Goal: Task Accomplishment & Management: Use online tool/utility

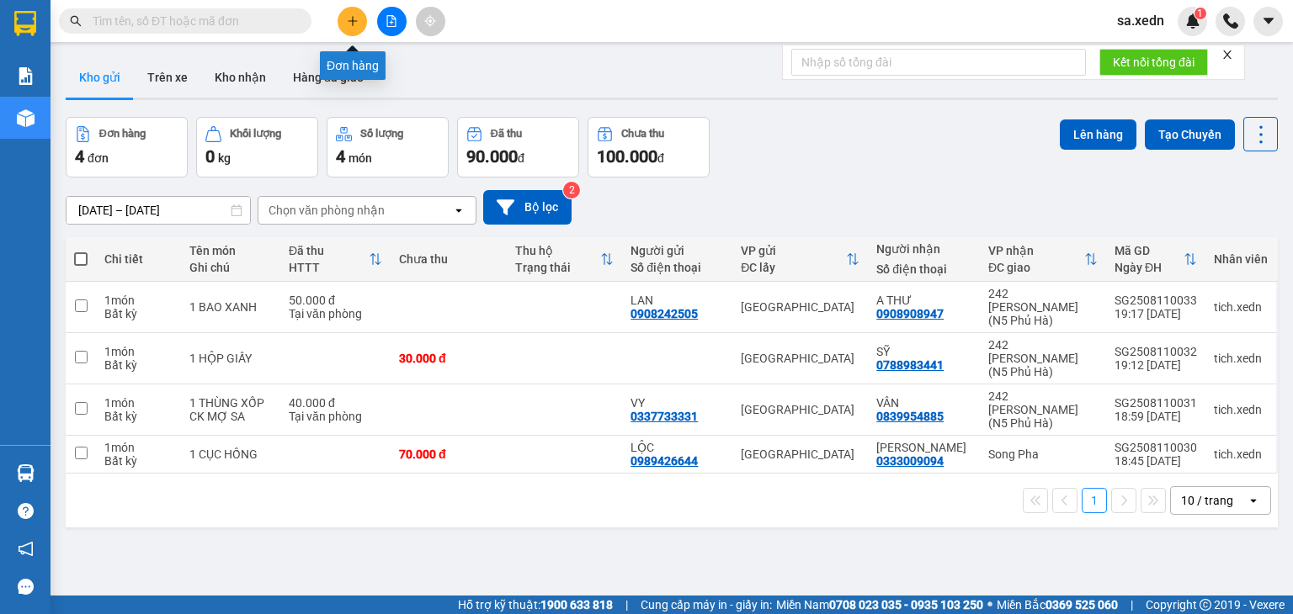
click at [347, 24] on icon "plus" at bounding box center [353, 21] width 12 height 12
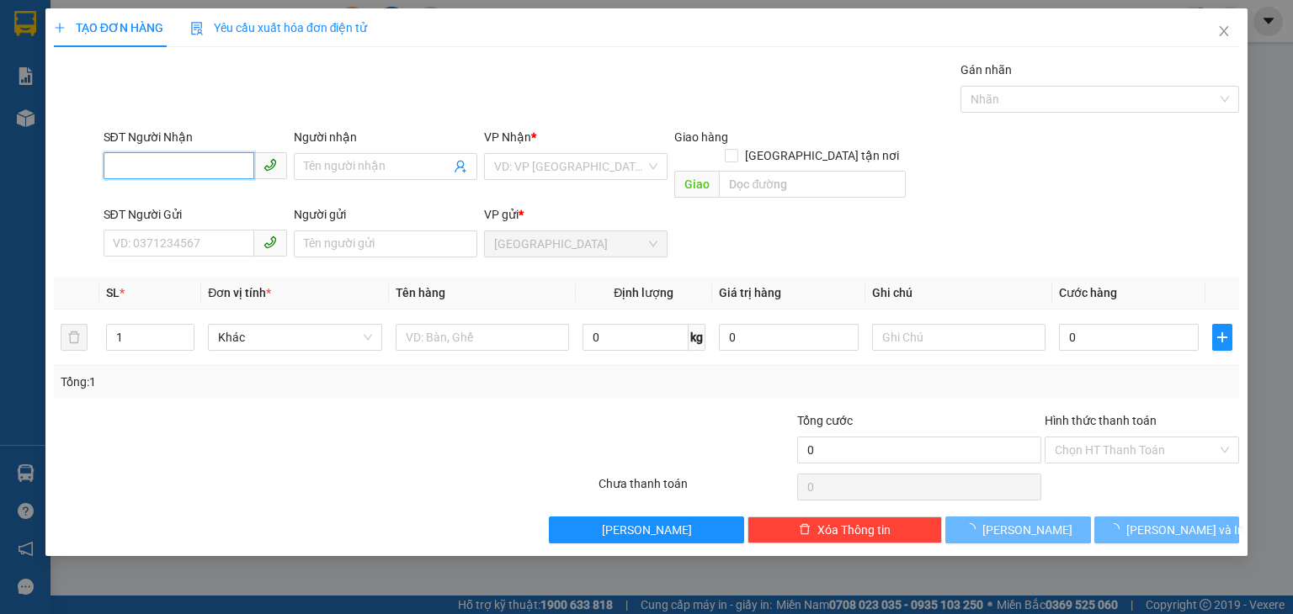
click at [226, 164] on input "SĐT Người Nhận" at bounding box center [179, 165] width 151 height 27
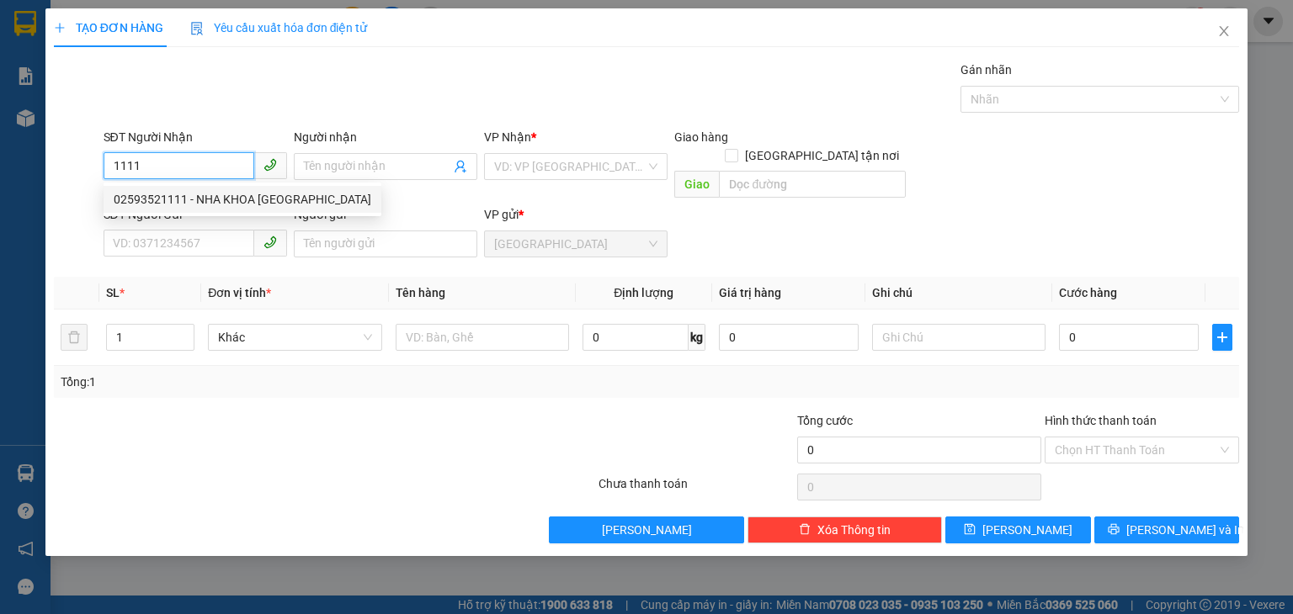
click at [192, 201] on div "02593521111 - NHA KHOA [GEOGRAPHIC_DATA]" at bounding box center [243, 199] width 258 height 19
type input "02593521111"
type input "NHA KHOA [GEOGRAPHIC_DATA]"
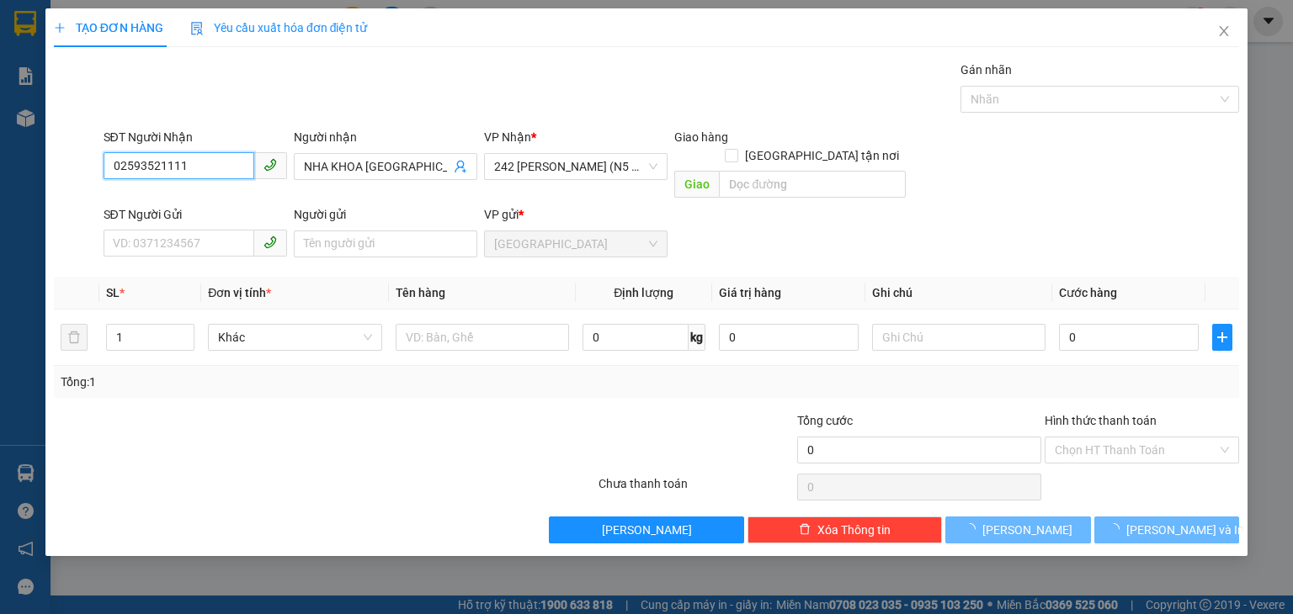
type input "30.000"
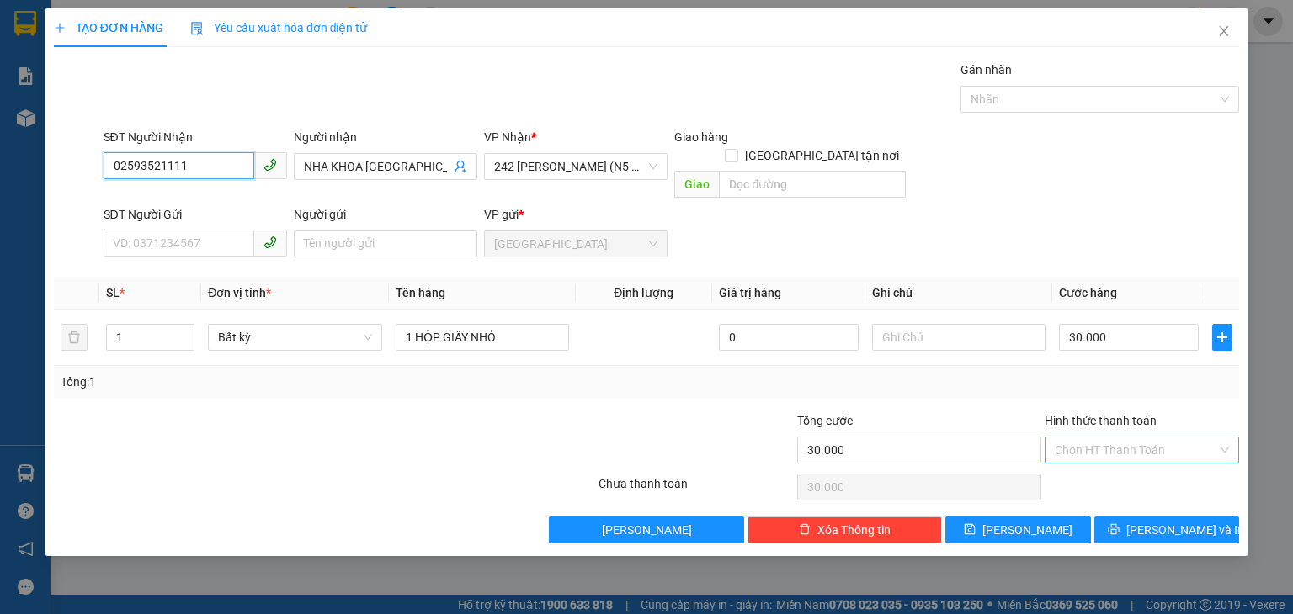
type input "02593521111"
click at [1103, 438] on input "Hình thức thanh toán" at bounding box center [1136, 450] width 162 height 25
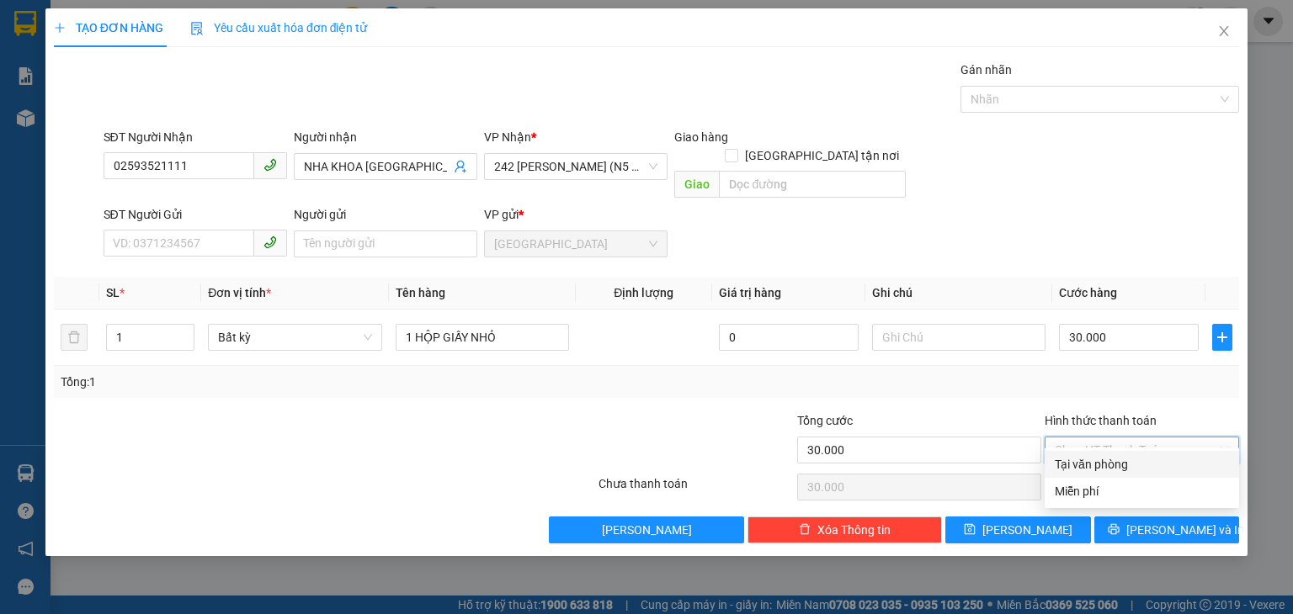
click at [1096, 464] on div "Tại văn phòng" at bounding box center [1142, 464] width 174 height 19
type input "0"
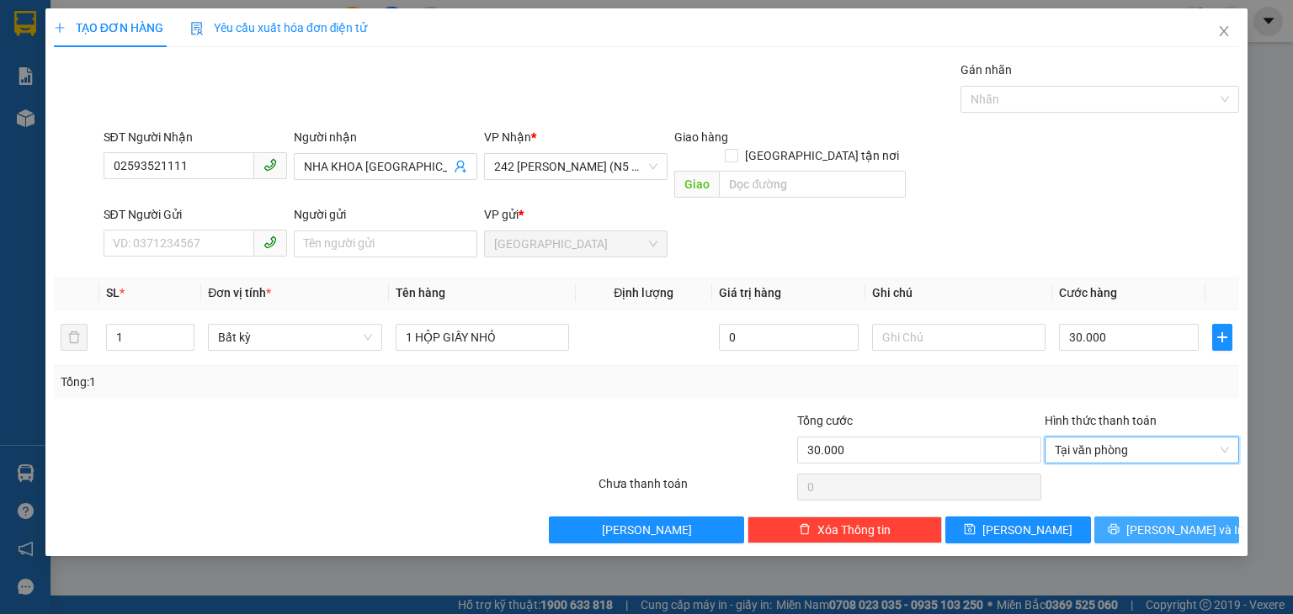
click at [1160, 521] on span "[PERSON_NAME] và In" at bounding box center [1185, 530] width 118 height 19
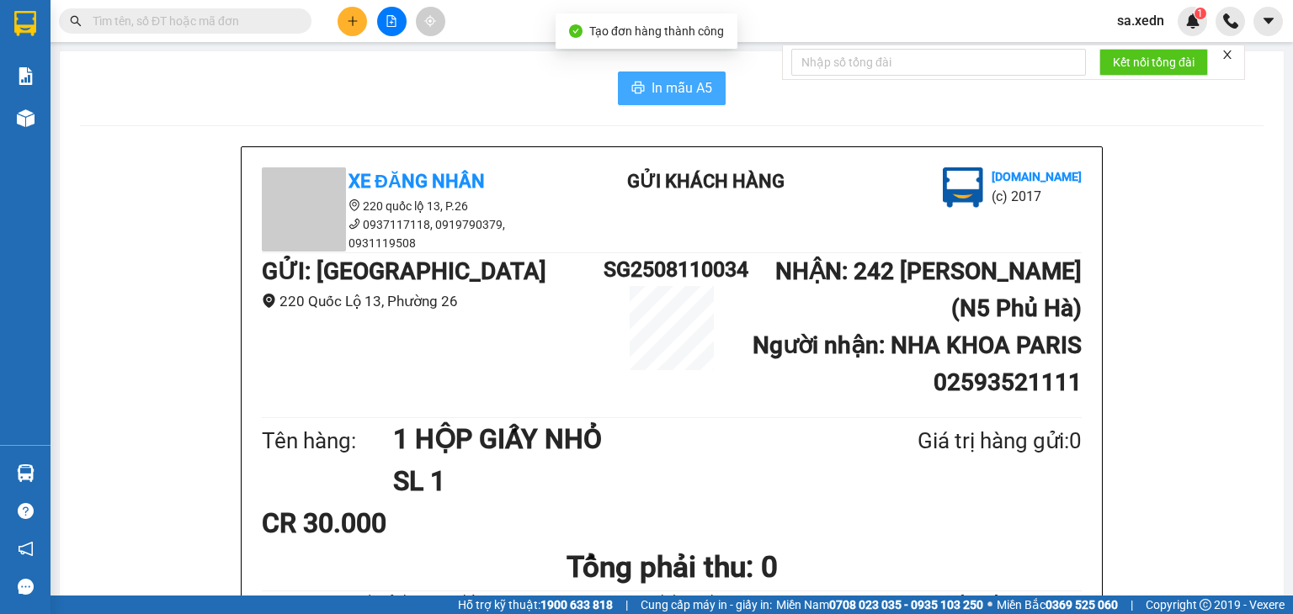
drag, startPoint x: 674, startPoint y: 85, endPoint x: 675, endPoint y: 76, distance: 9.3
click at [674, 82] on span "In mẫu A5" at bounding box center [681, 87] width 61 height 21
